Goal: Information Seeking & Learning: Compare options

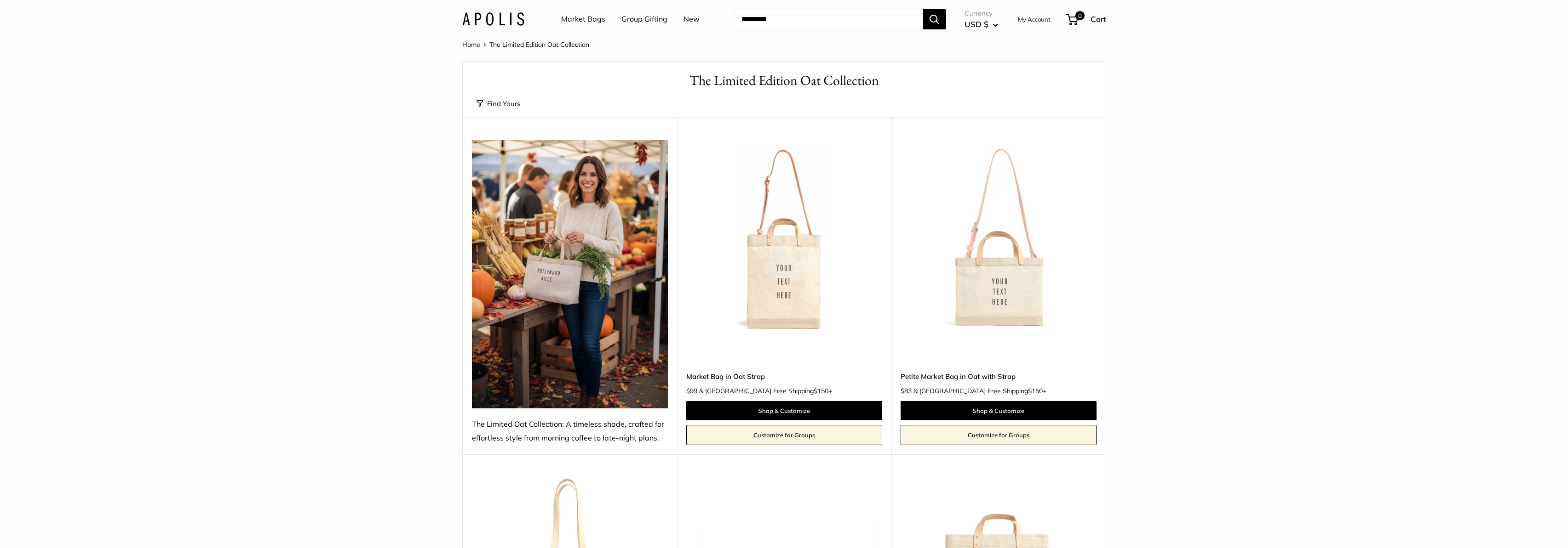
click at [971, 377] on link "Petite Market Bag in Oat with Strap" at bounding box center [999, 376] width 196 height 10
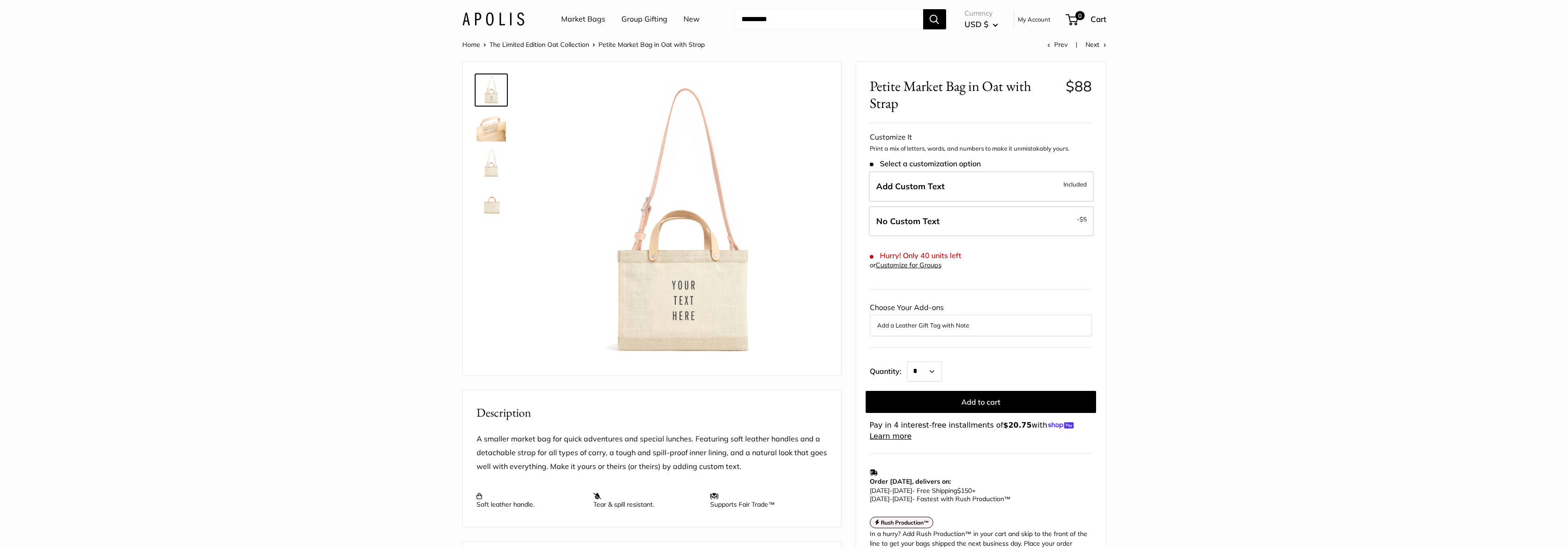
click at [499, 131] on img at bounding box center [491, 127] width 29 height 29
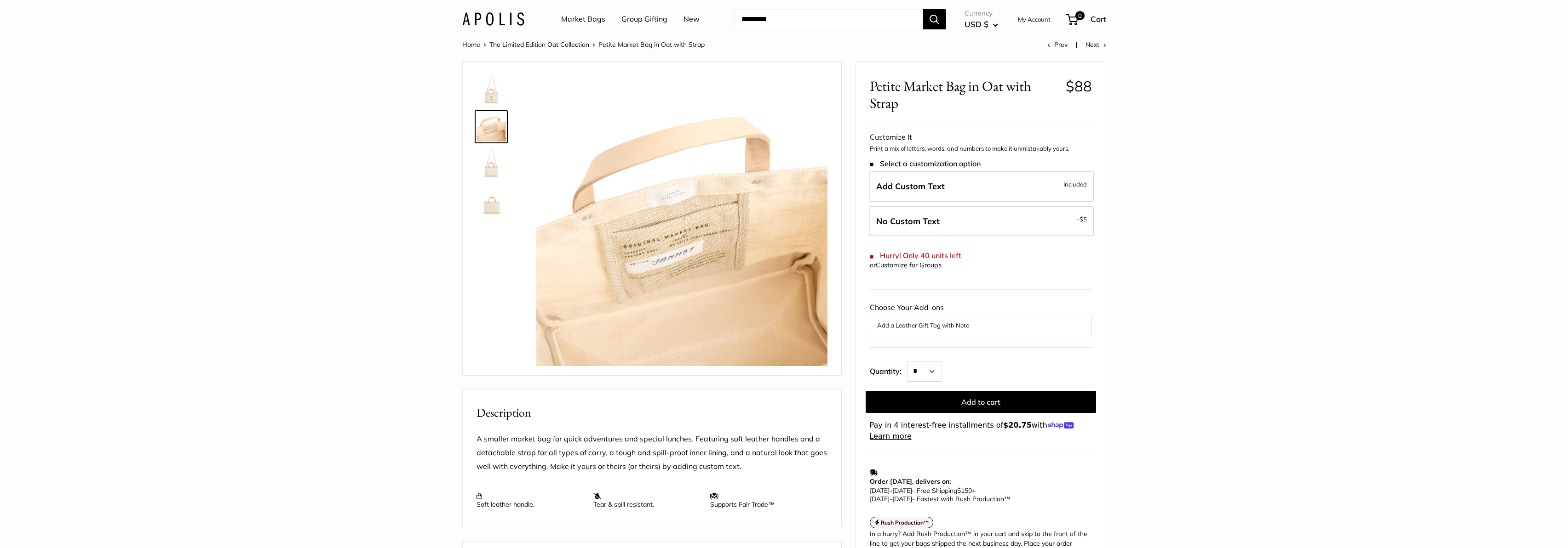
click at [491, 169] on img at bounding box center [491, 164] width 29 height 29
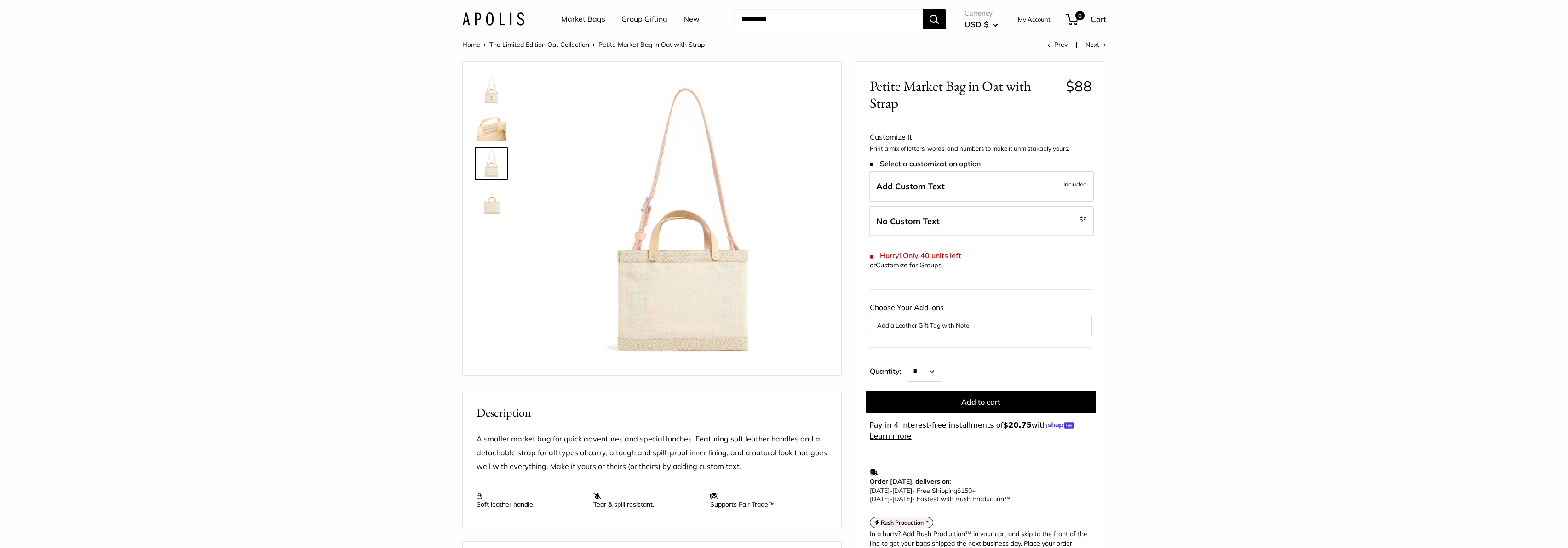
click at [492, 205] on img at bounding box center [491, 200] width 29 height 29
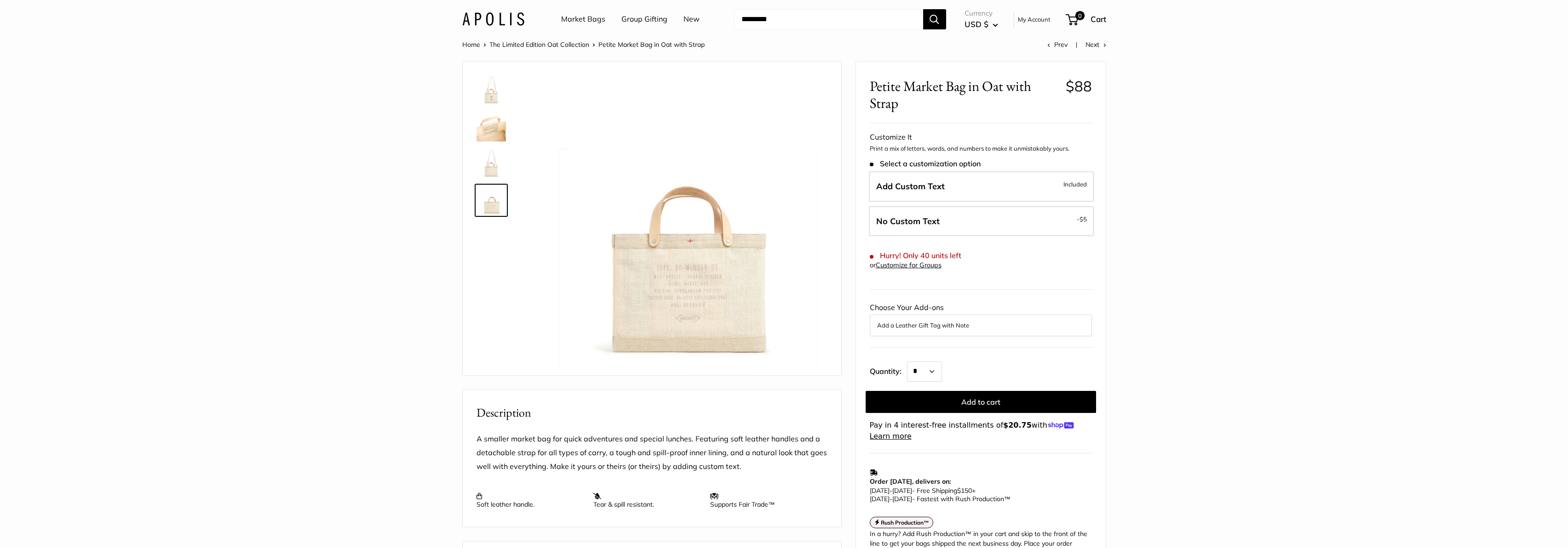
click at [491, 162] on img at bounding box center [491, 164] width 29 height 29
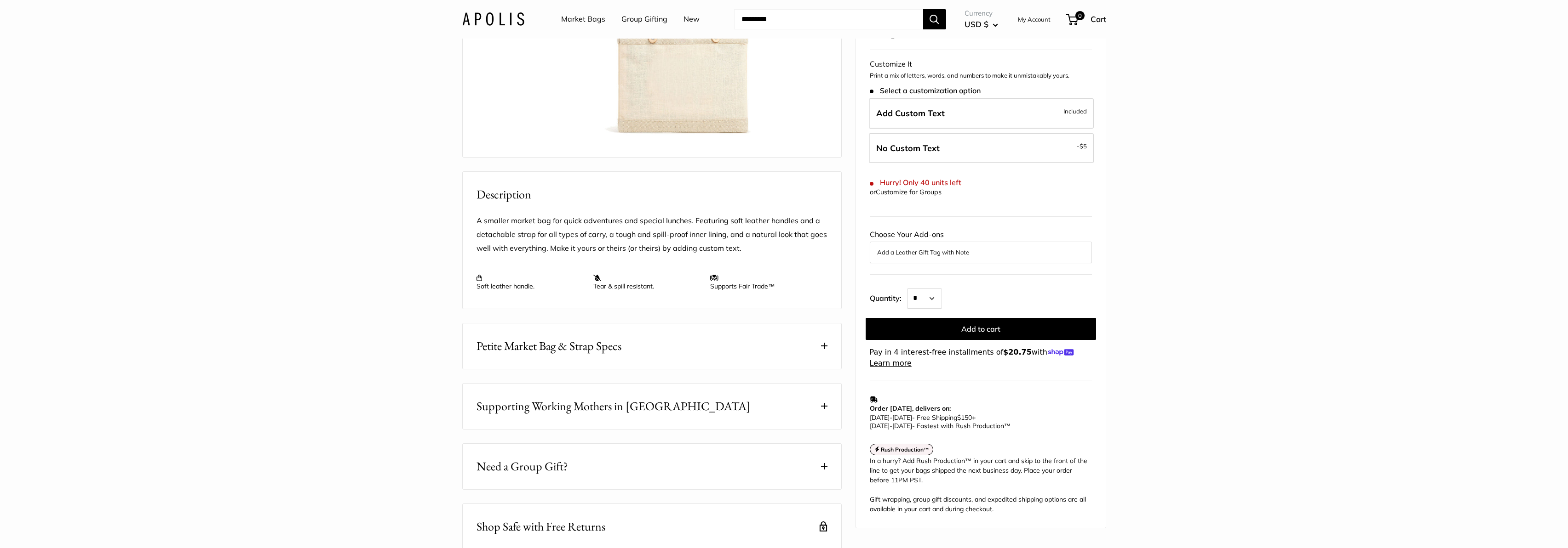
scroll to position [349, 0]
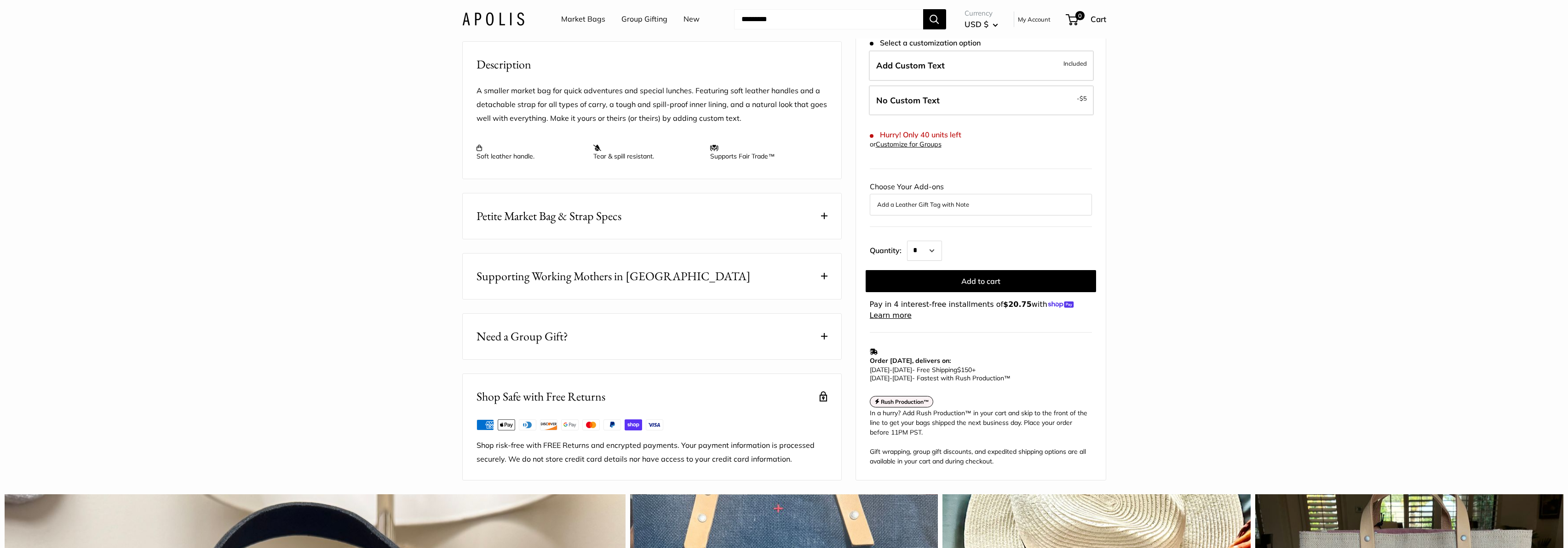
click at [556, 345] on span "Need a Group Gift?" at bounding box center [522, 336] width 91 height 18
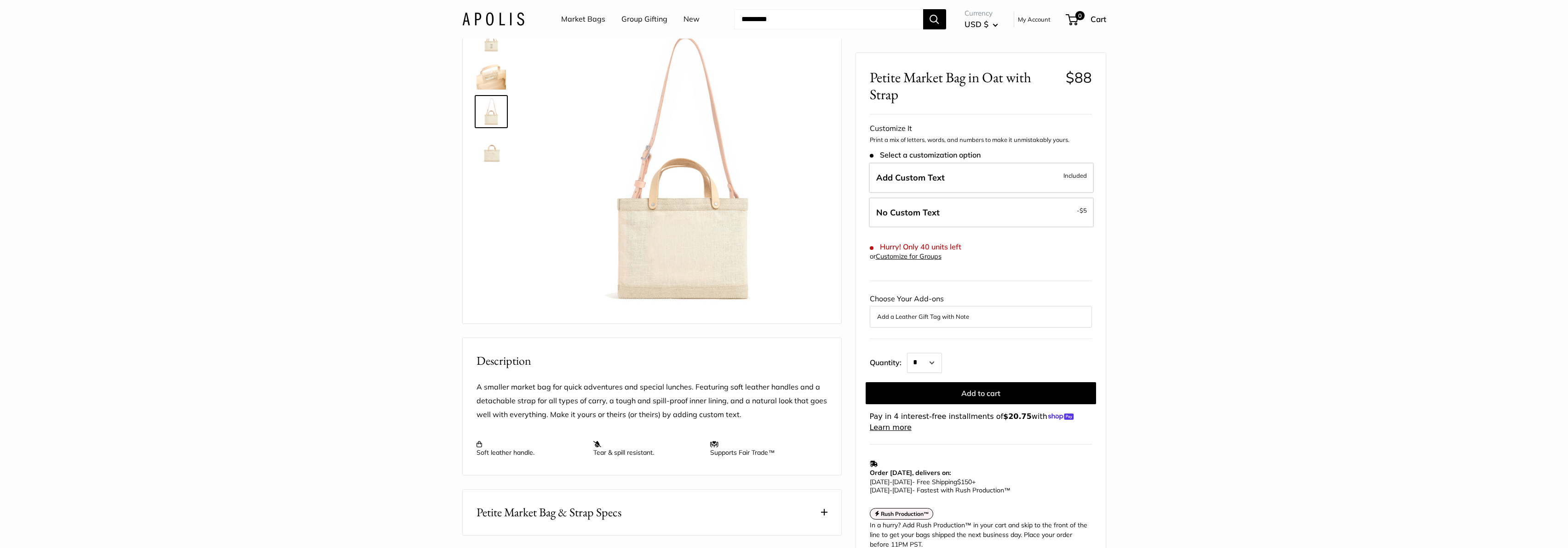
scroll to position [0, 0]
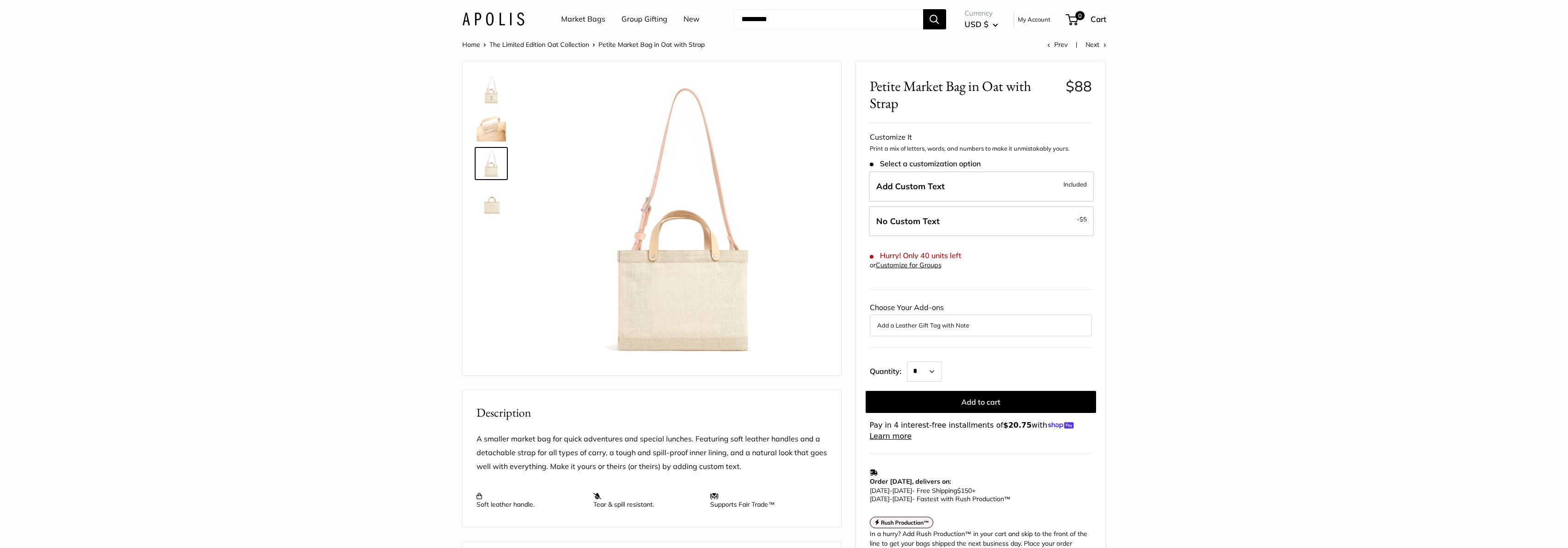
click at [691, 19] on link "New" at bounding box center [691, 19] width 16 height 14
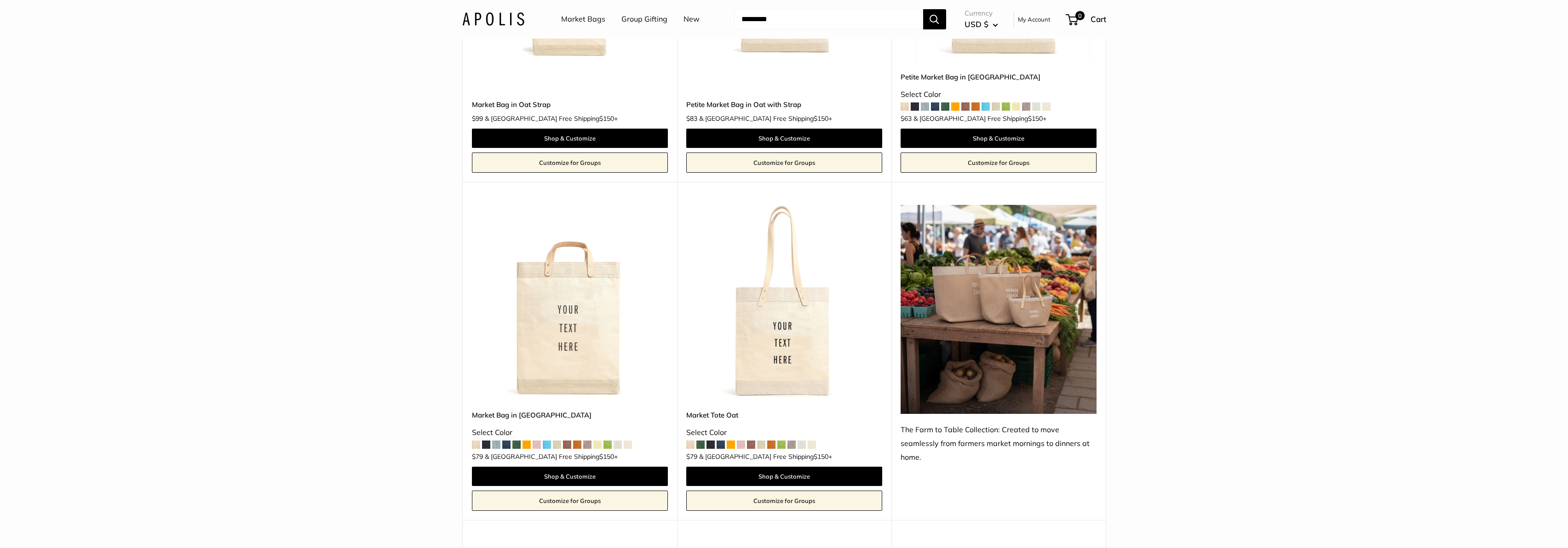
scroll to position [363, 0]
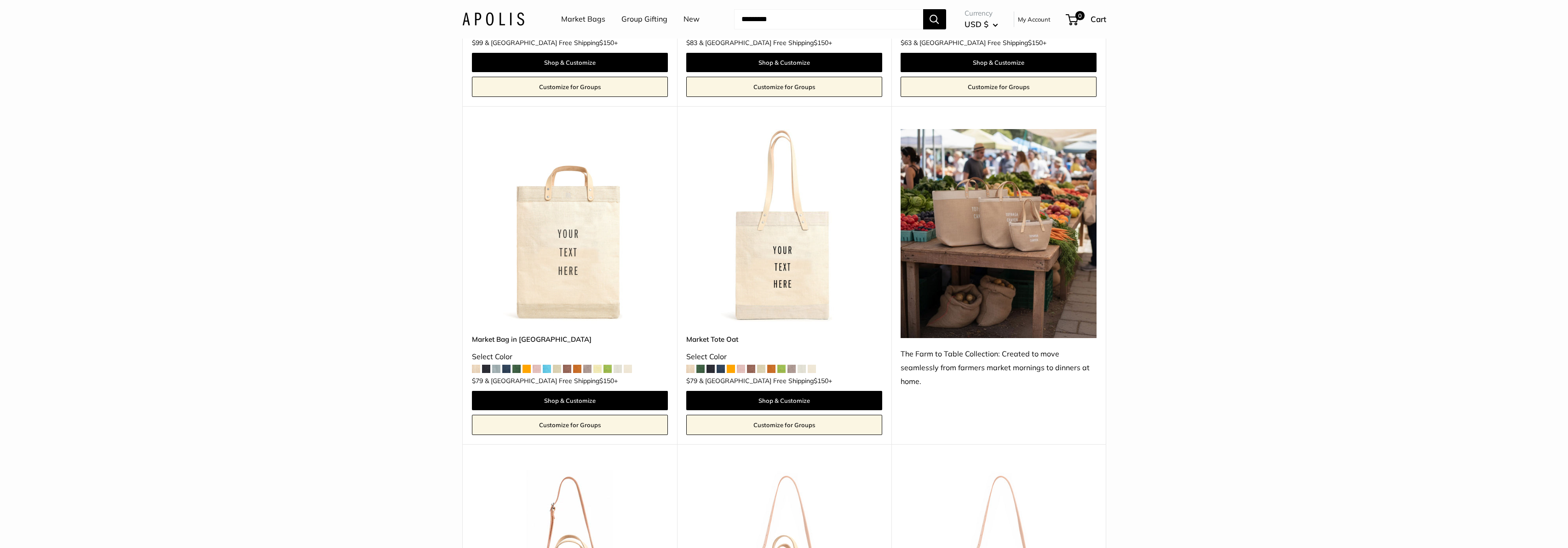
click at [609, 370] on span at bounding box center [607, 369] width 9 height 9
click at [518, 369] on span at bounding box center [517, 369] width 9 height 9
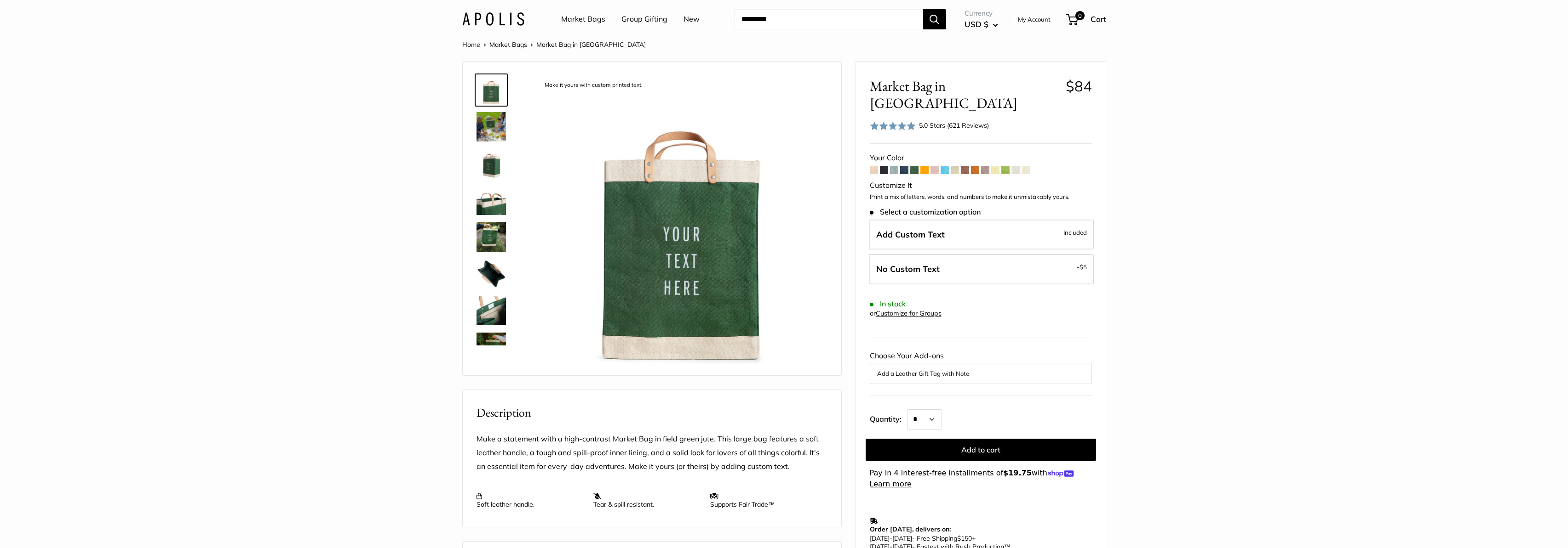
click at [492, 130] on img at bounding box center [491, 127] width 29 height 29
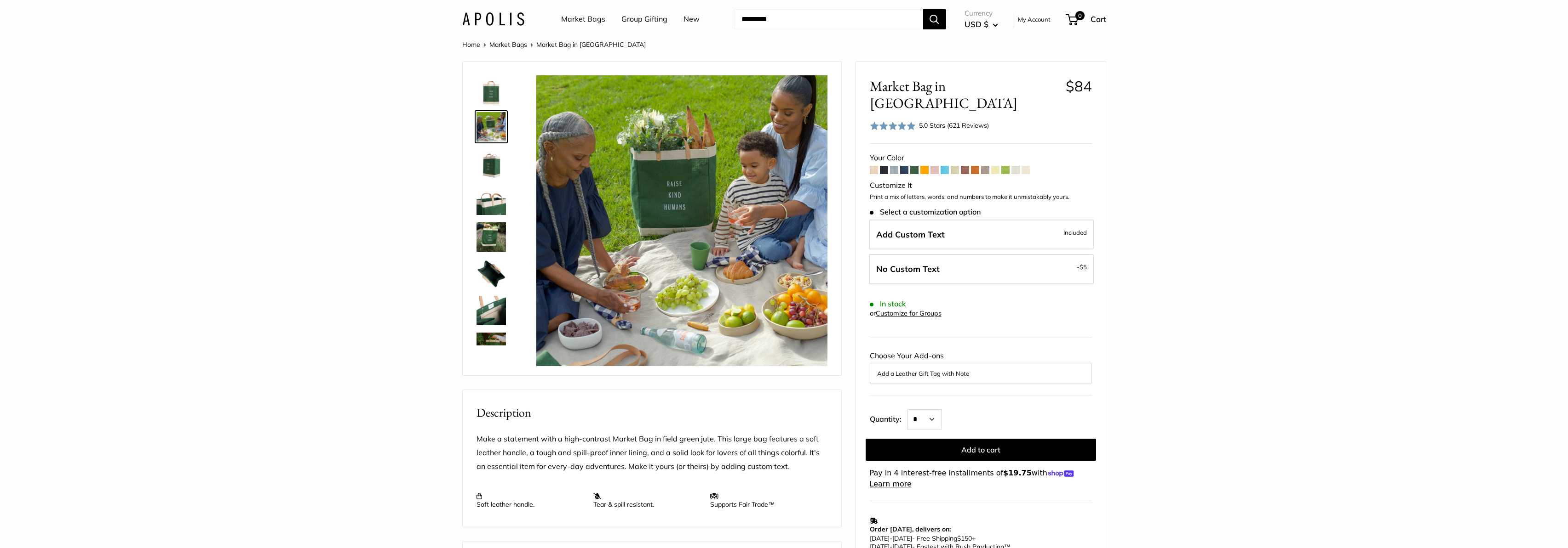
click at [491, 165] on img at bounding box center [491, 164] width 29 height 29
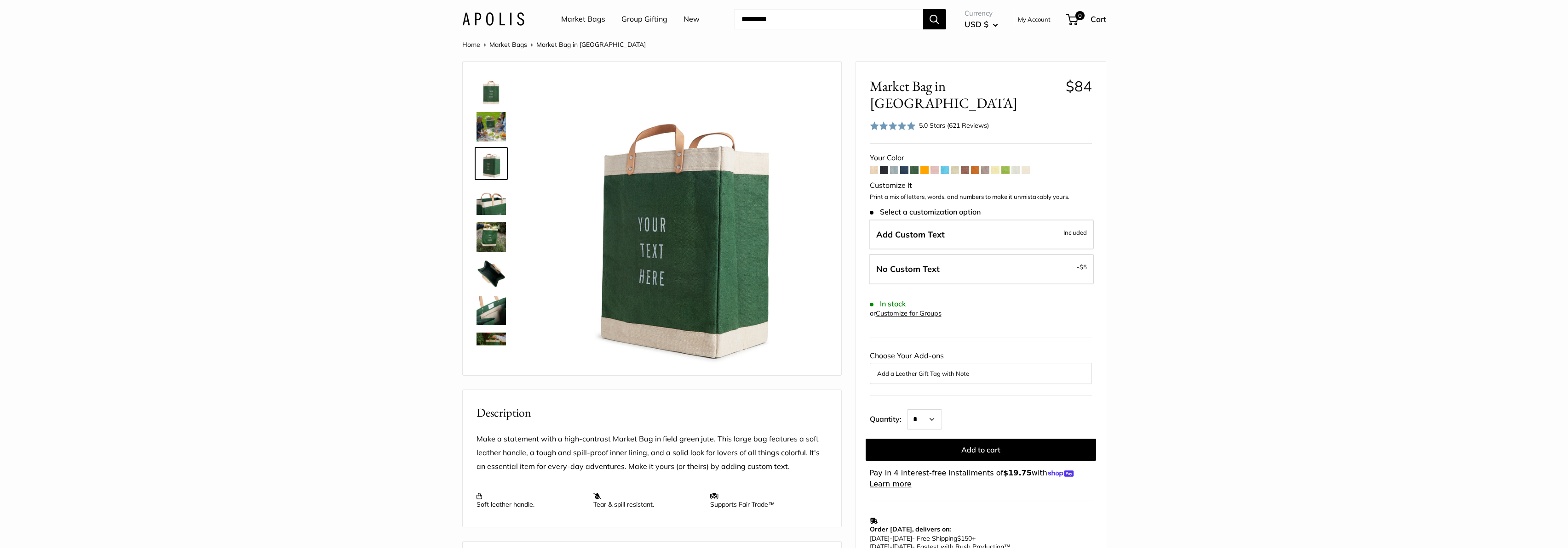
click at [489, 204] on img at bounding box center [491, 200] width 29 height 29
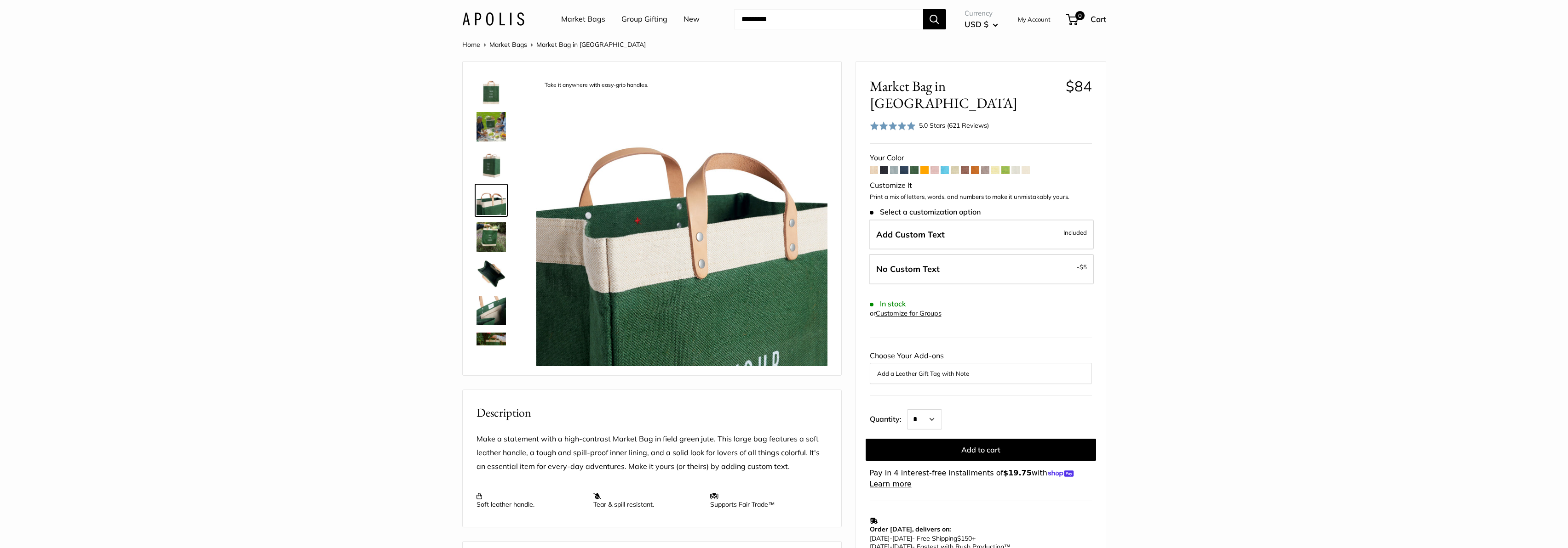
click at [491, 238] on img at bounding box center [491, 237] width 29 height 29
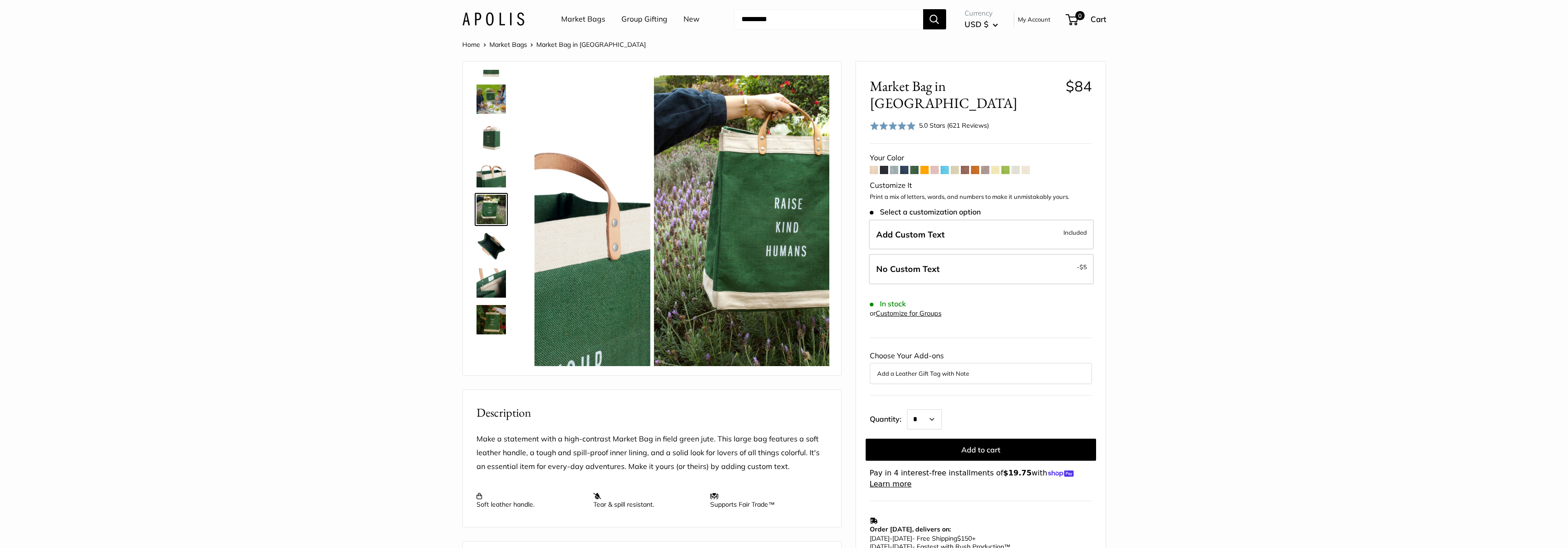
scroll to position [29, 0]
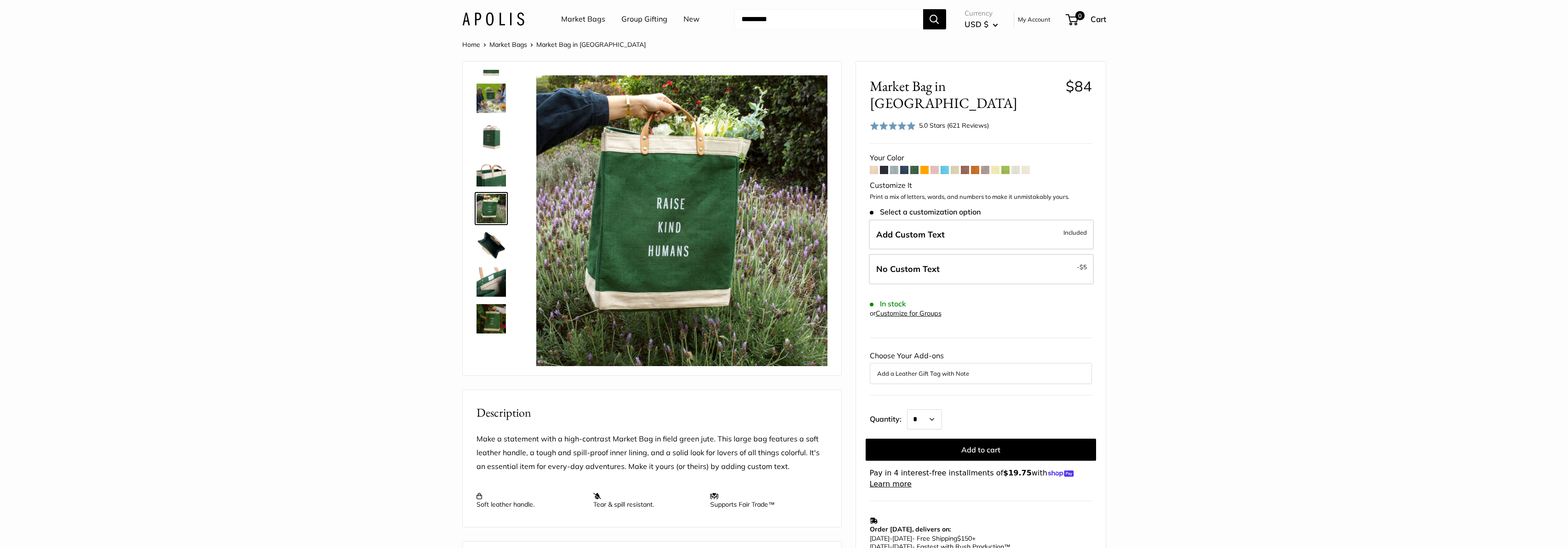
click at [492, 280] on img at bounding box center [491, 282] width 29 height 29
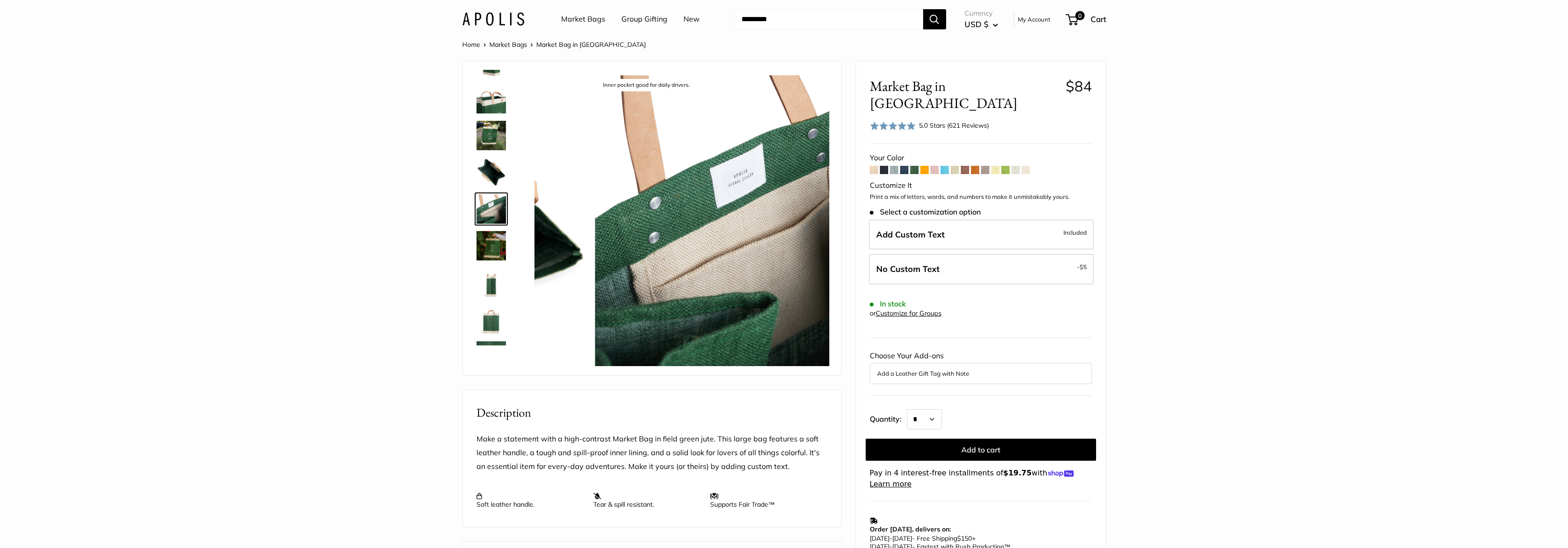
scroll to position [102, 0]
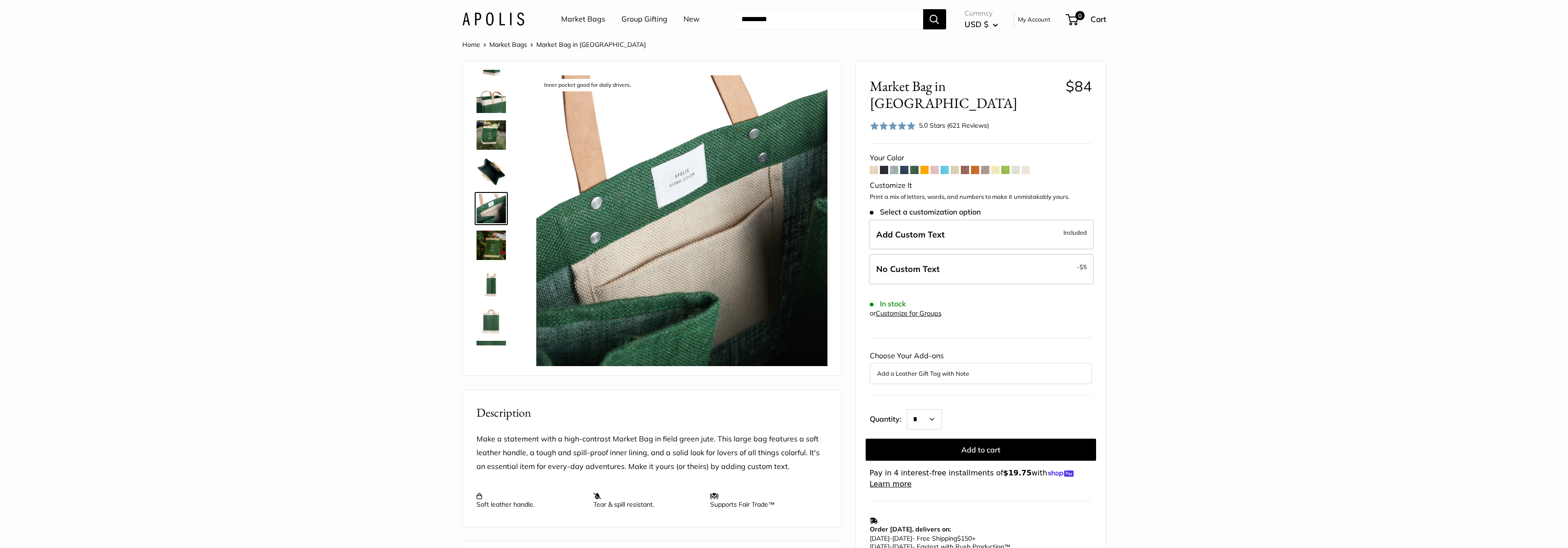
click at [496, 321] on img at bounding box center [491, 319] width 29 height 29
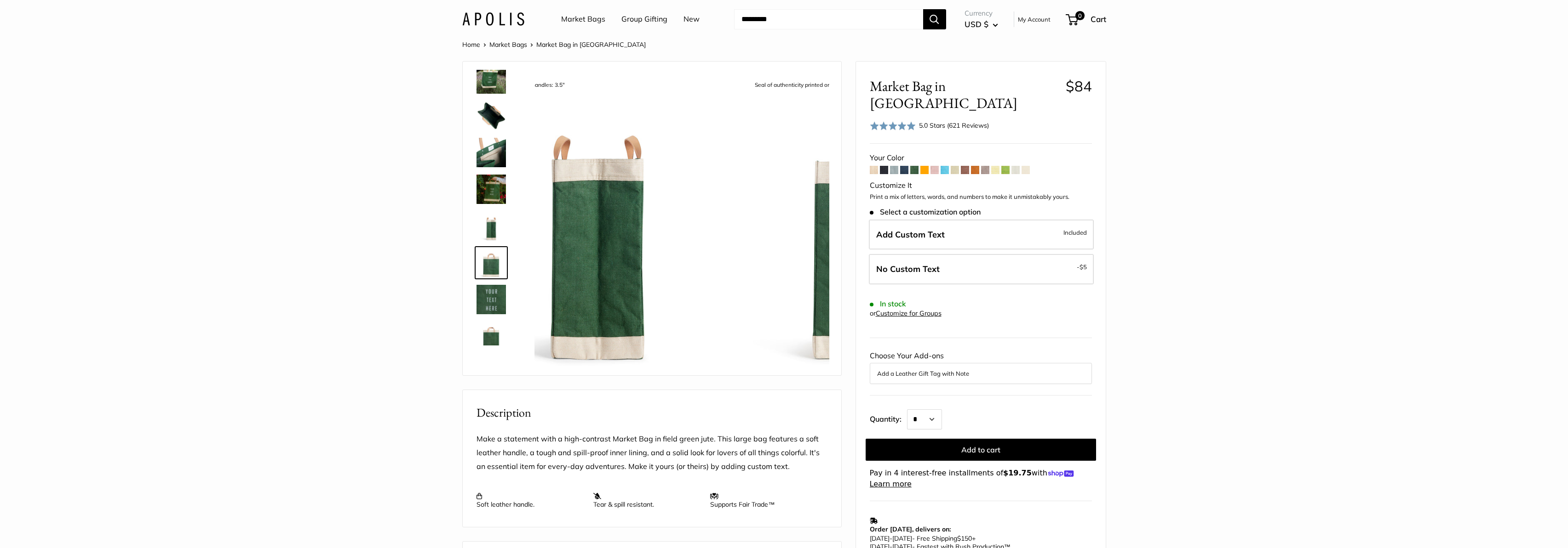
scroll to position [169, 0]
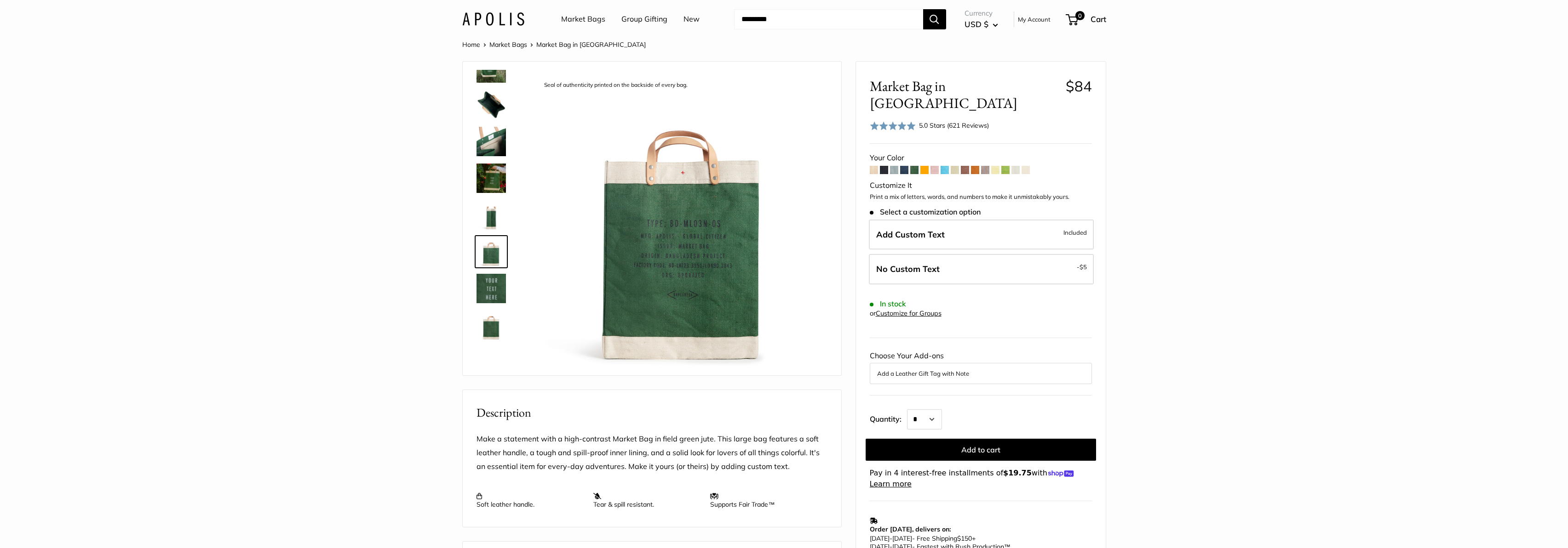
click at [927, 310] on link "Customize for Groups" at bounding box center [909, 314] width 66 height 9
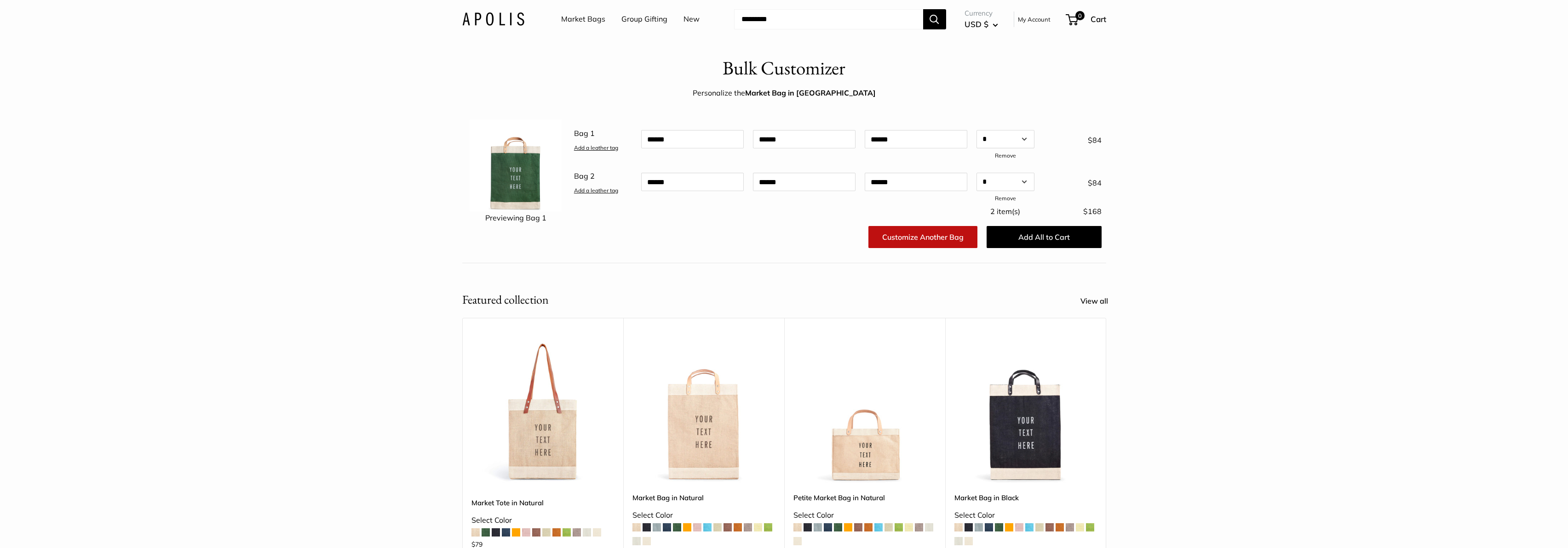
click at [797, 18] on input "Search..." at bounding box center [828, 19] width 189 height 20
type input "****"
click at [923, 9] on button "Search" at bounding box center [935, 19] width 23 height 20
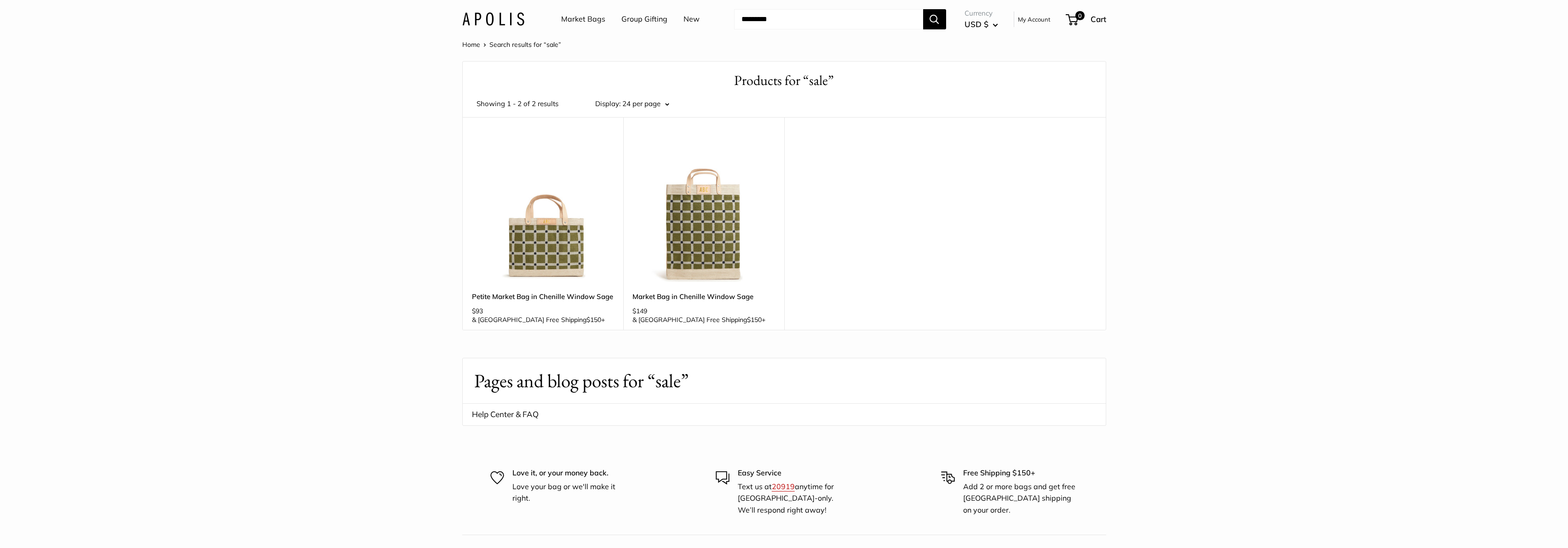
click at [564, 293] on link "Petite Market Bag in Chenille Window Sage" at bounding box center [543, 296] width 142 height 10
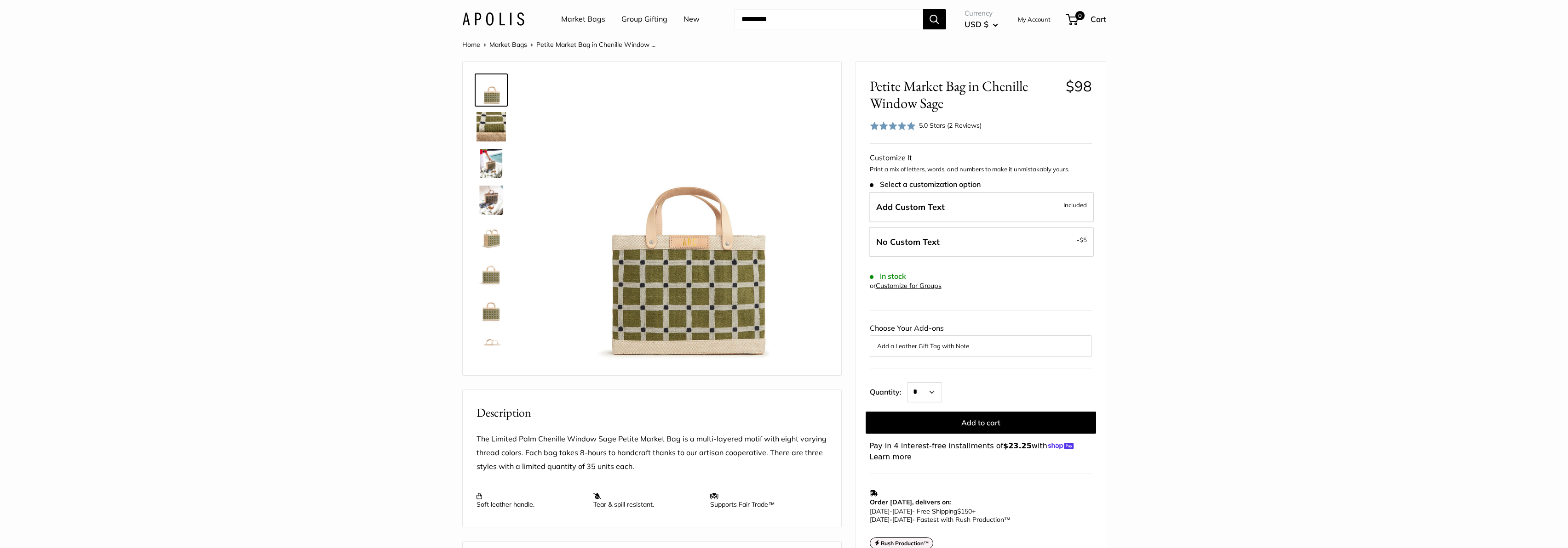
click at [497, 126] on img at bounding box center [491, 127] width 29 height 29
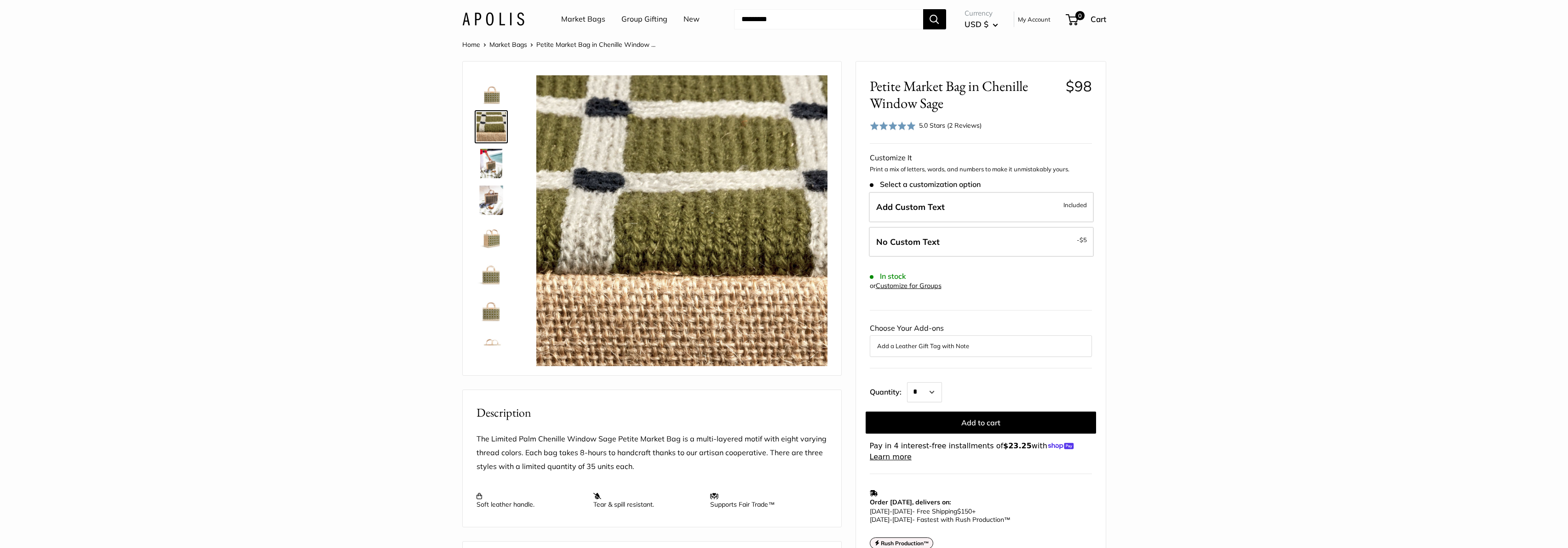
click at [485, 165] on img at bounding box center [491, 164] width 29 height 29
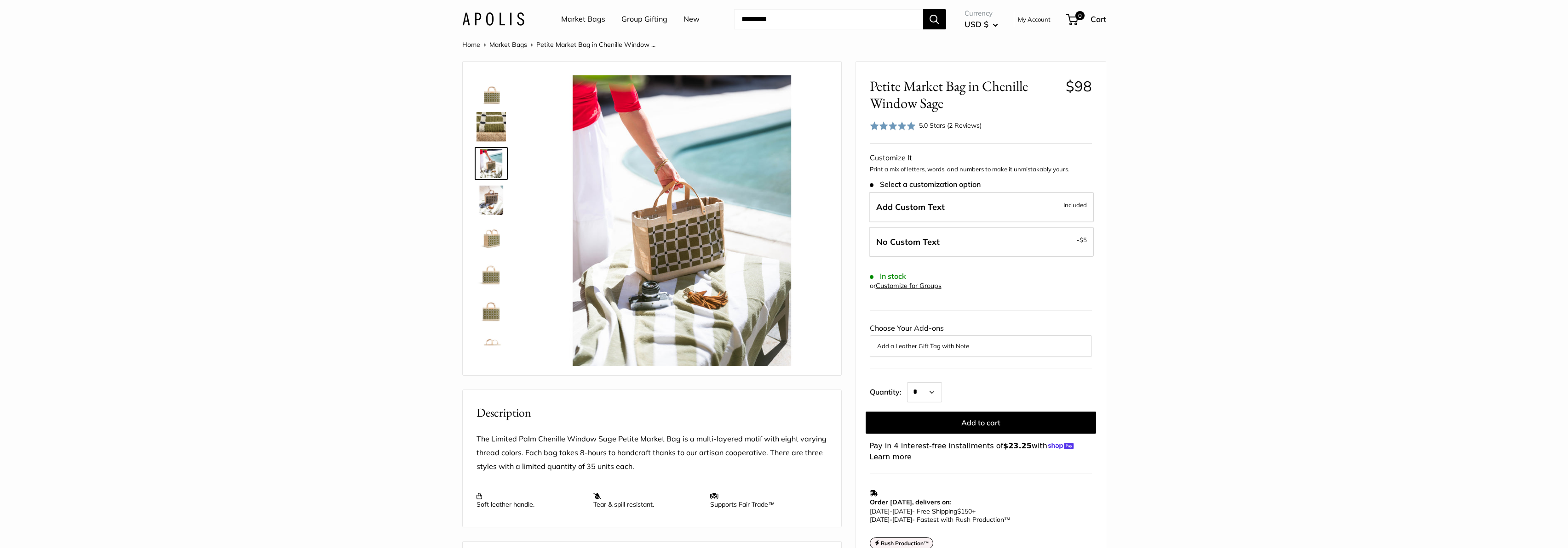
click at [486, 196] on img at bounding box center [491, 200] width 29 height 29
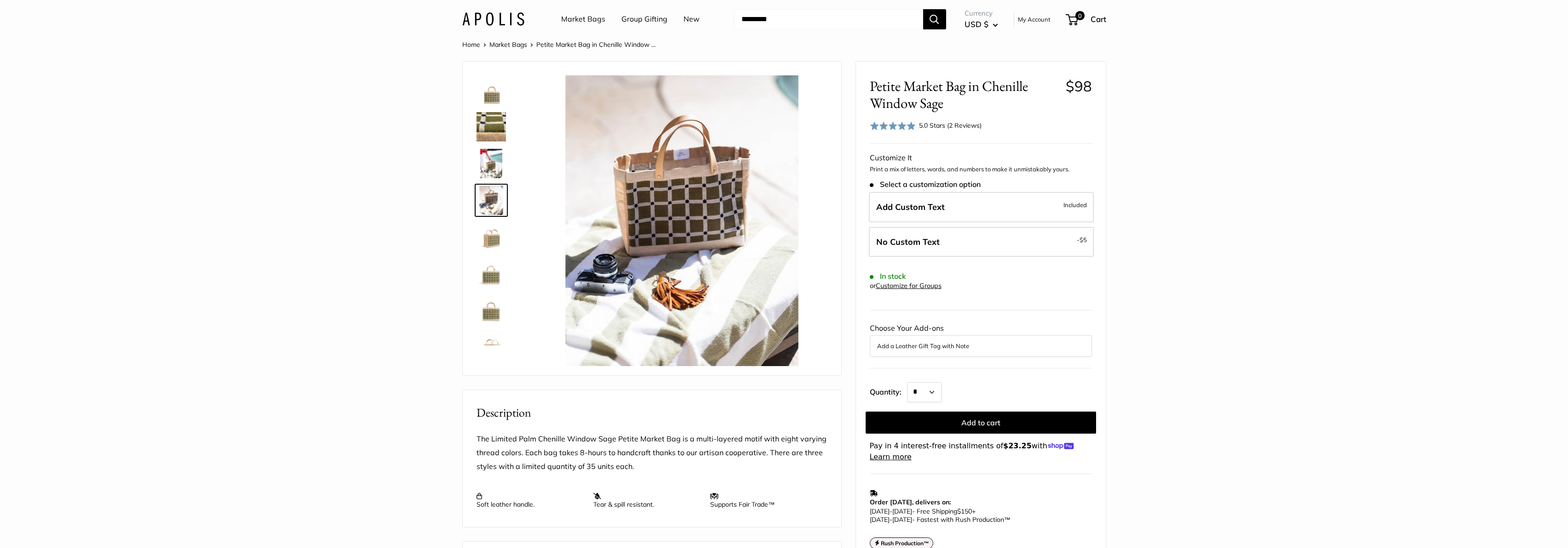
click at [488, 242] on img at bounding box center [491, 237] width 29 height 29
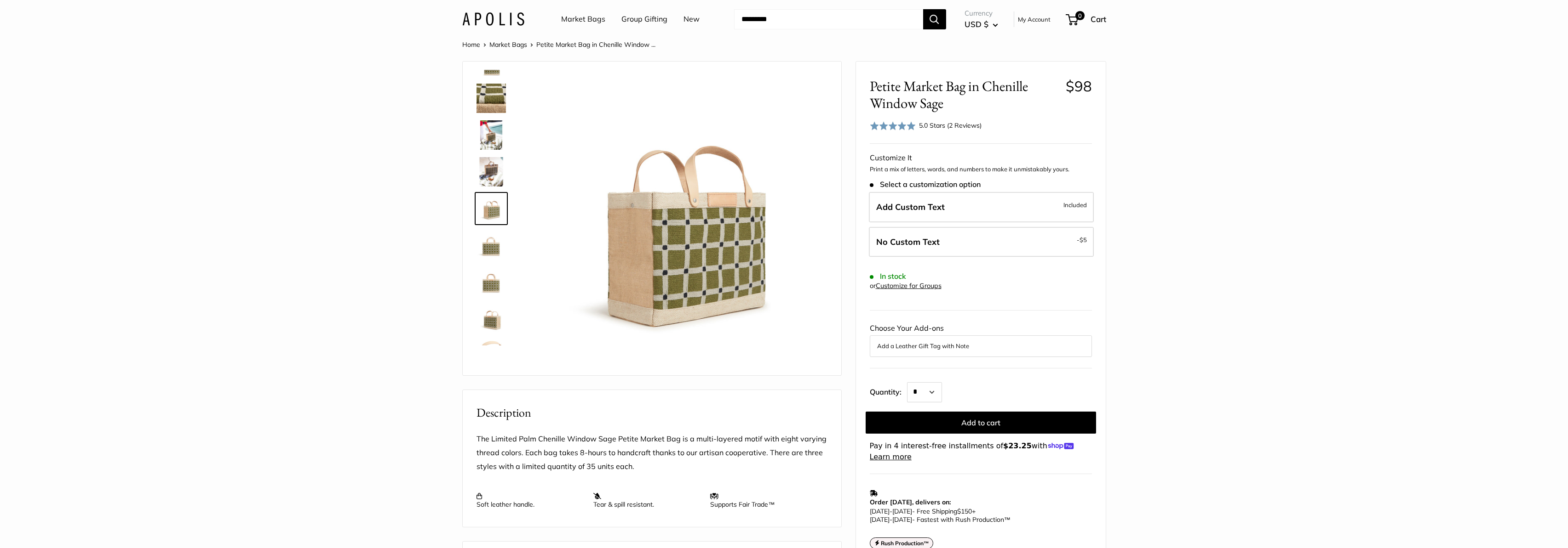
click at [491, 283] on img at bounding box center [491, 282] width 29 height 29
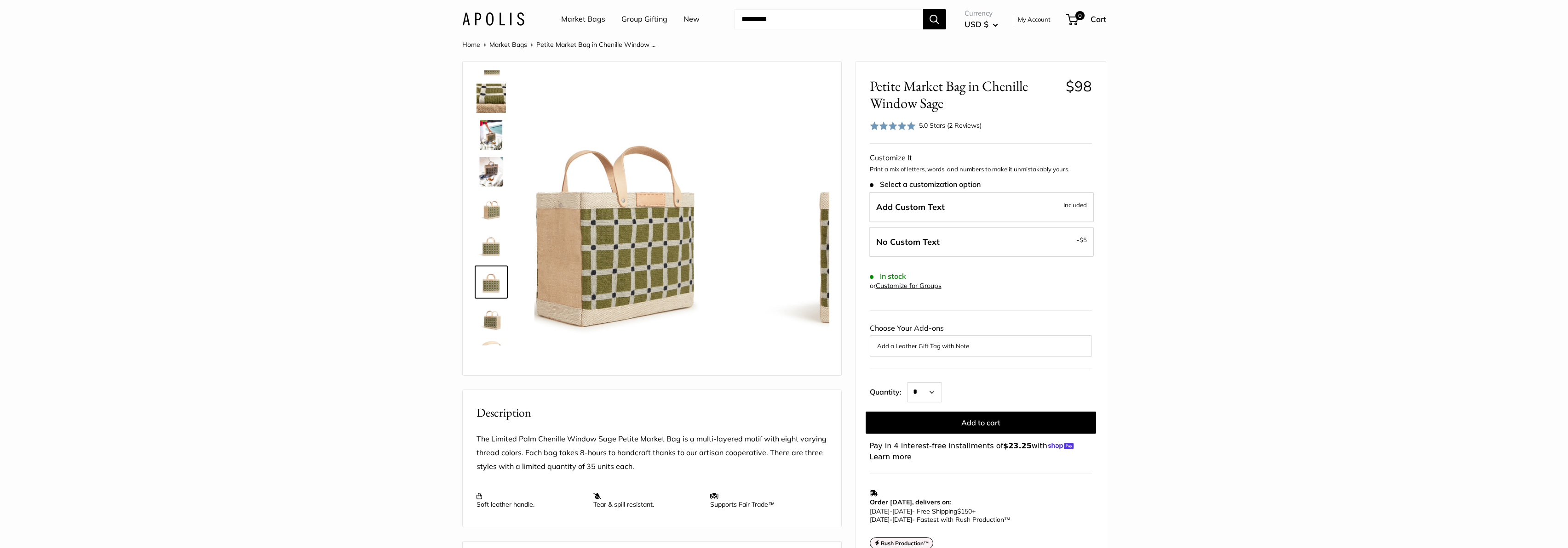
scroll to position [59, 0]
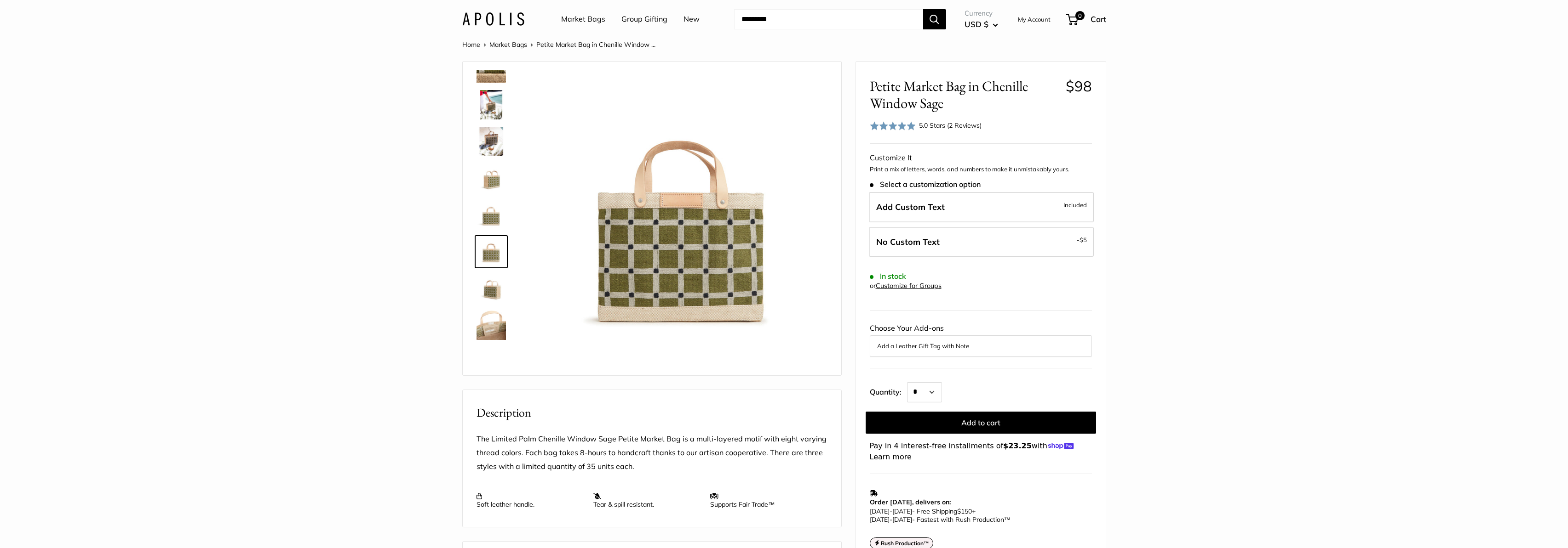
click at [491, 319] on img at bounding box center [491, 325] width 29 height 29
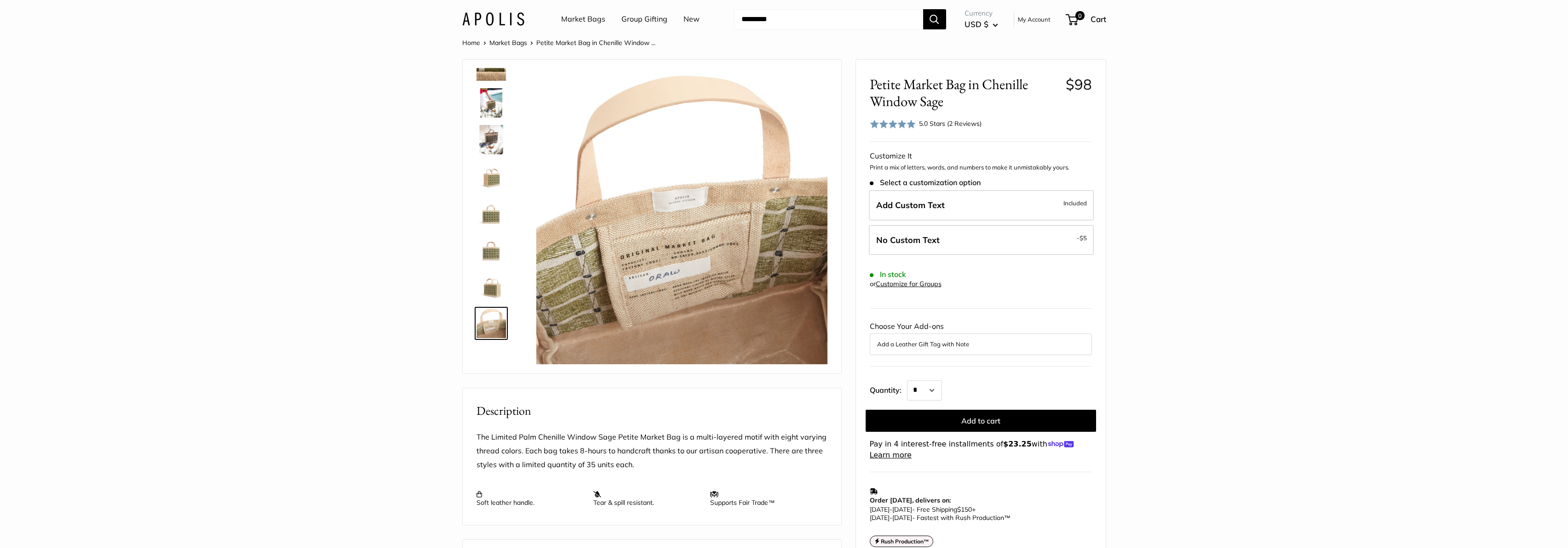
scroll to position [0, 0]
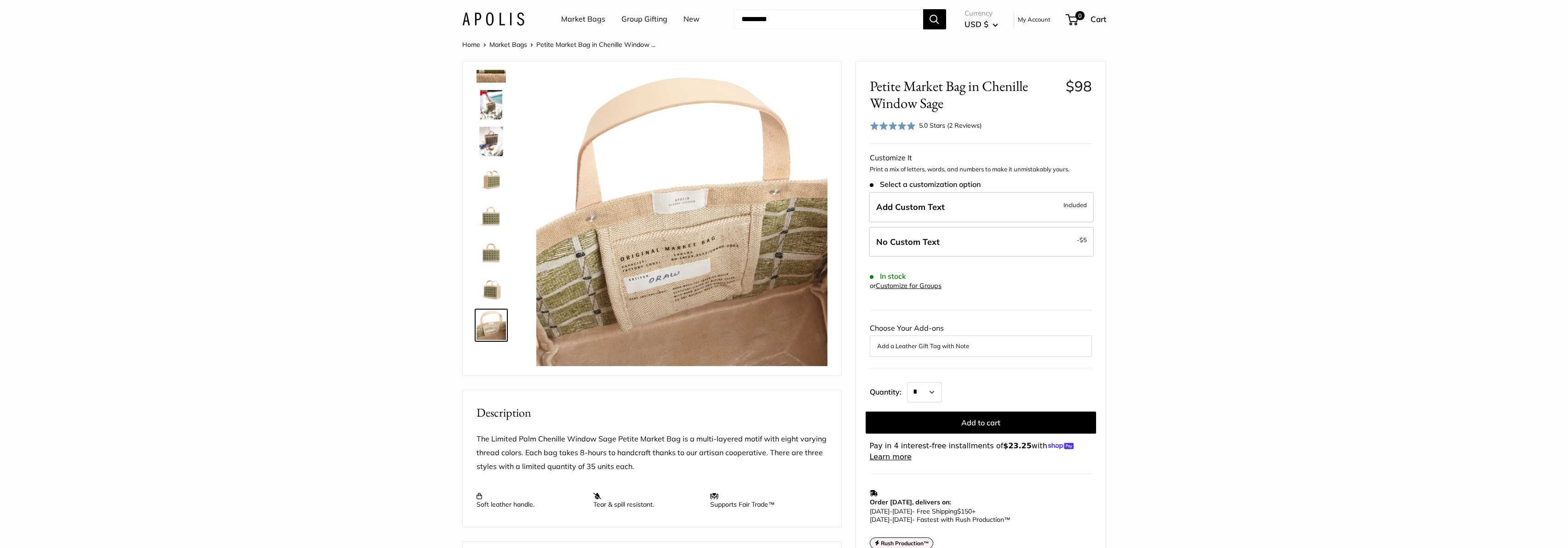
click at [691, 18] on link "New" at bounding box center [691, 19] width 16 height 14
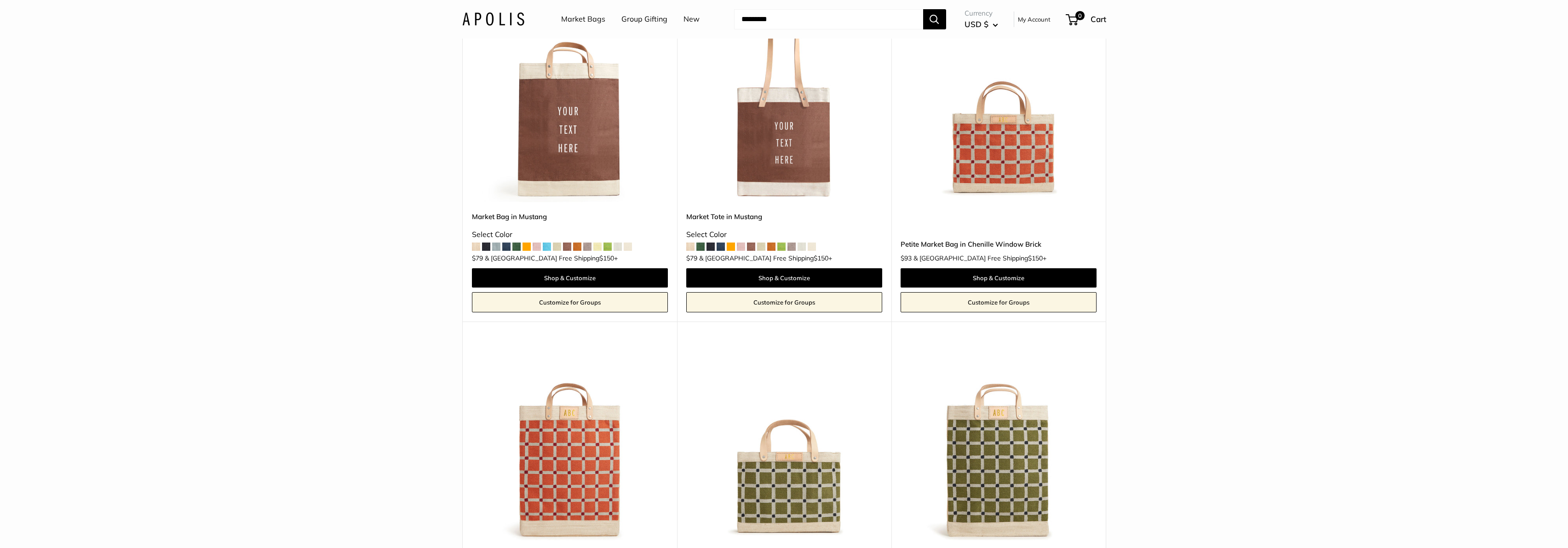
scroll to position [4416, 0]
